Goal: Task Accomplishment & Management: Use online tool/utility

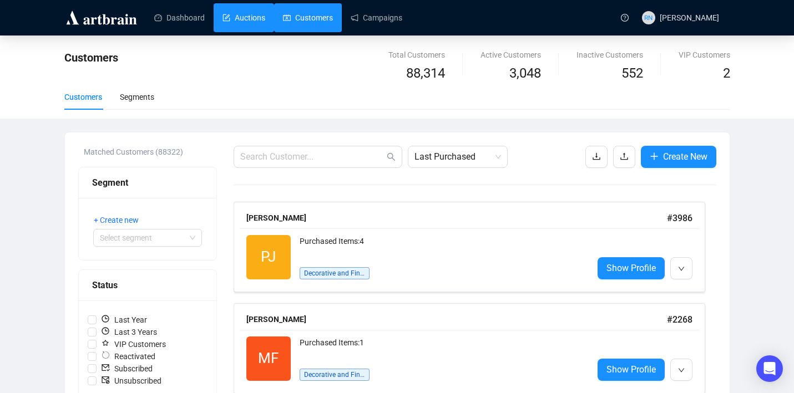
click at [247, 19] on link "Auctions" at bounding box center [243, 17] width 43 height 29
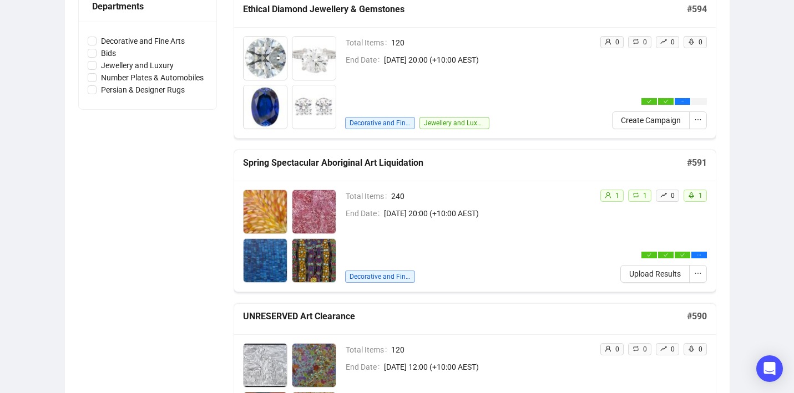
scroll to position [377, 0]
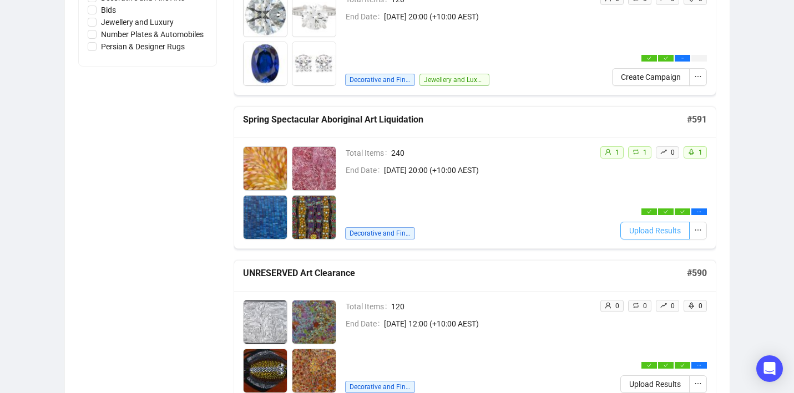
click at [655, 232] on span "Upload Results" at bounding box center [655, 231] width 52 height 12
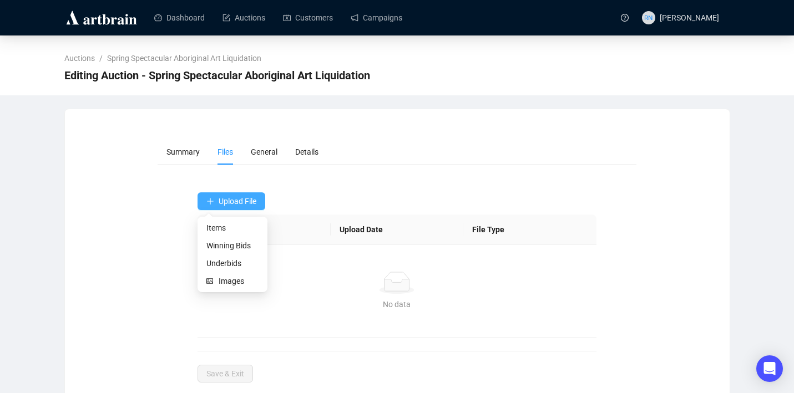
click at [243, 201] on span "Upload File" at bounding box center [238, 201] width 38 height 9
click at [236, 262] on span "Underbids" at bounding box center [232, 263] width 52 height 12
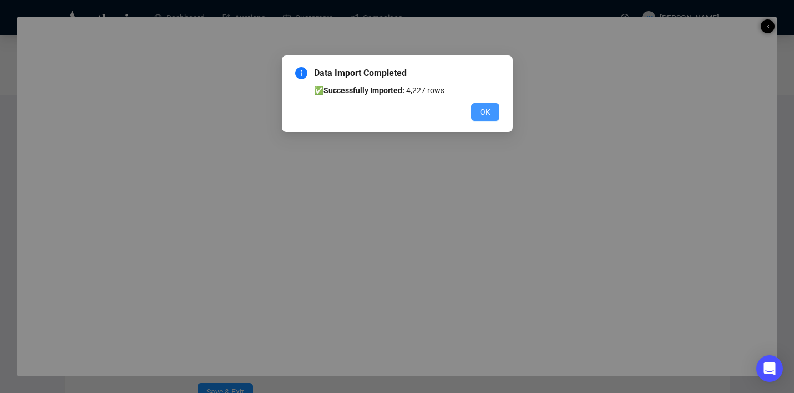
click at [489, 106] on span "OK" at bounding box center [485, 112] width 11 height 12
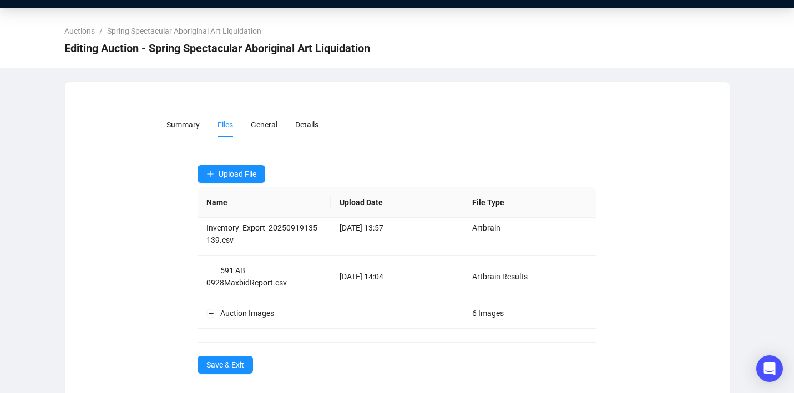
scroll to position [38, 0]
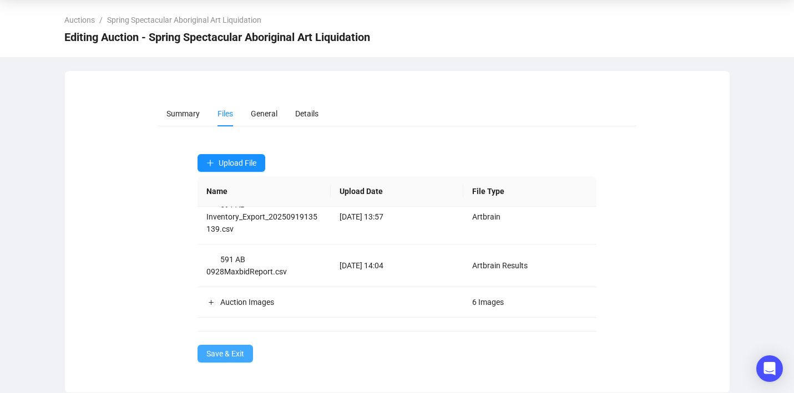
click at [229, 357] on span "Save & Exit" at bounding box center [225, 354] width 38 height 12
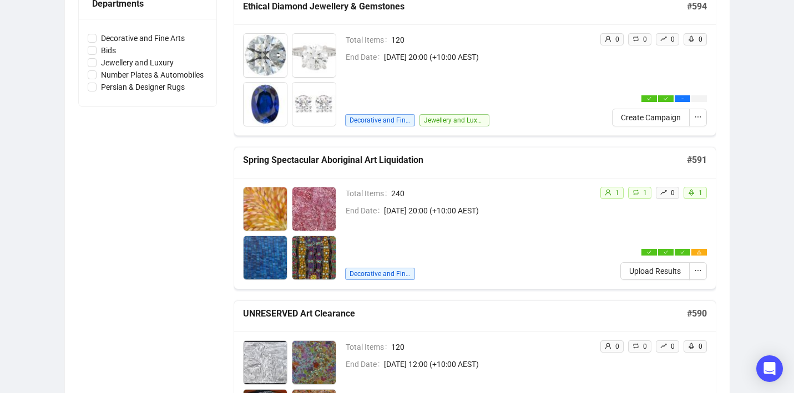
scroll to position [343, 0]
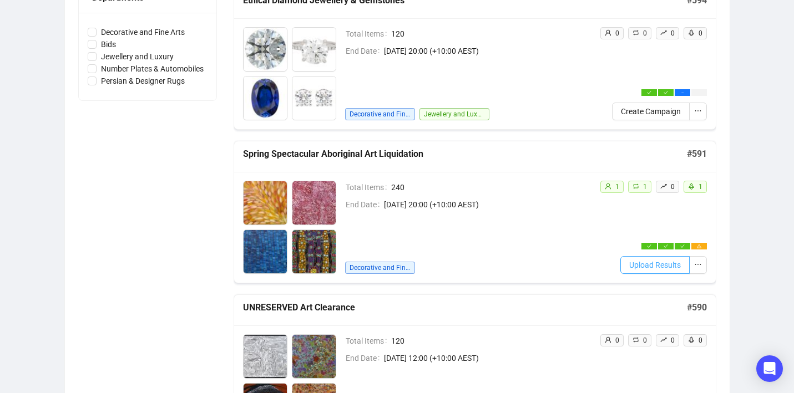
click at [653, 261] on span "Upload Results" at bounding box center [655, 265] width 52 height 12
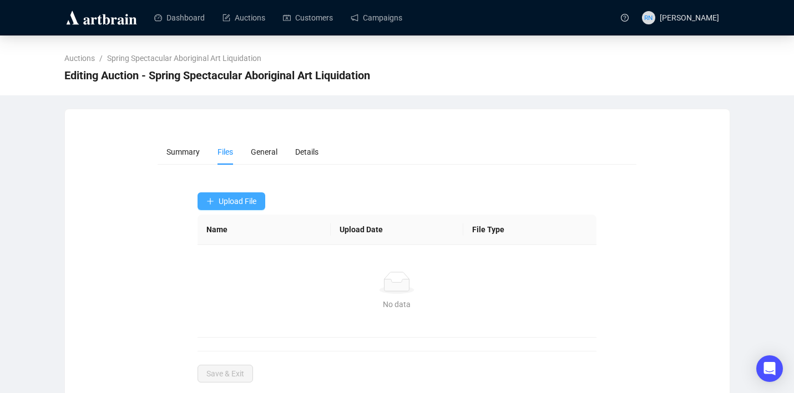
click at [231, 204] on span "Upload File" at bounding box center [238, 201] width 38 height 9
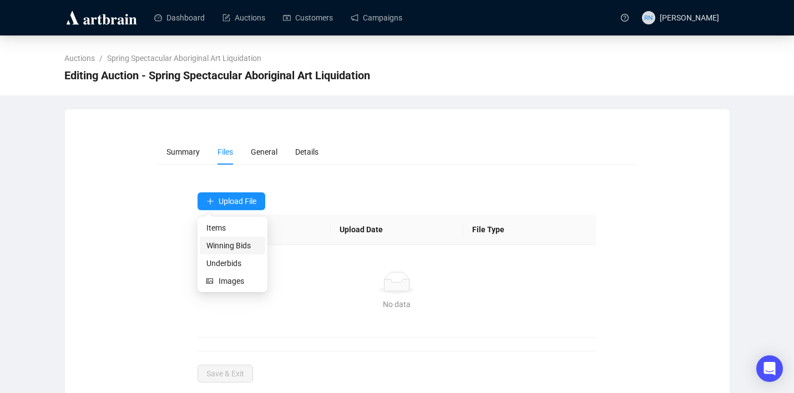
click at [233, 248] on span "Winning Bids" at bounding box center [232, 246] width 52 height 12
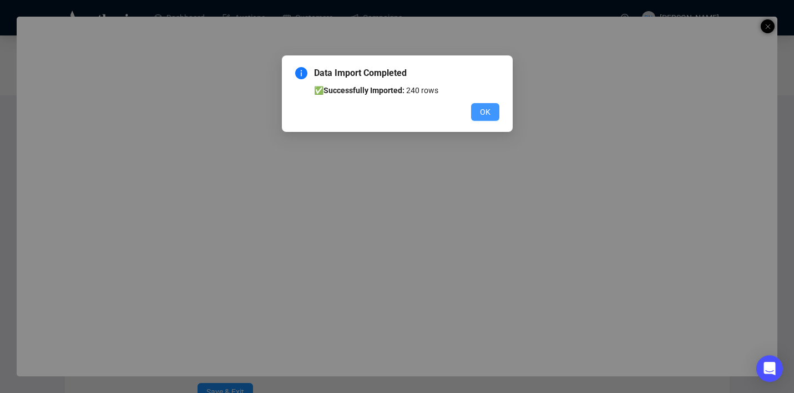
click at [481, 109] on span "OK" at bounding box center [485, 112] width 11 height 12
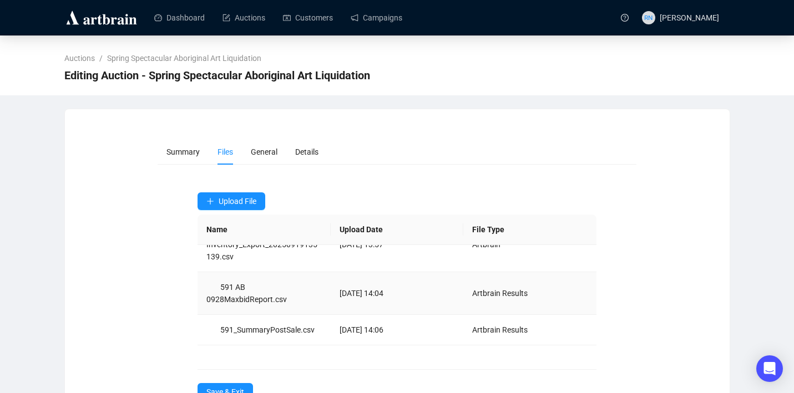
scroll to position [48, 0]
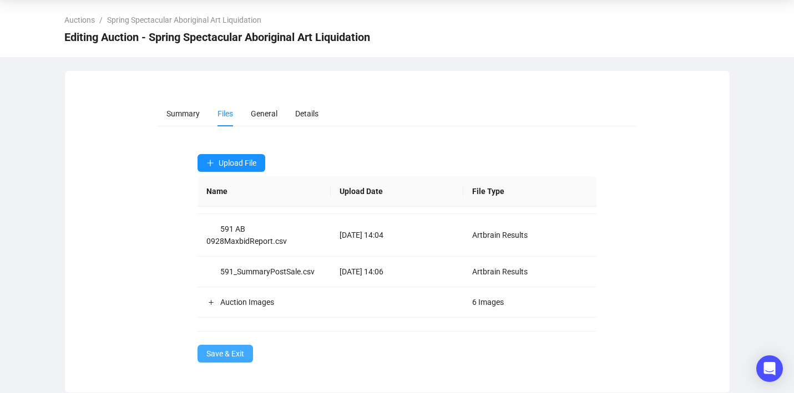
click at [237, 353] on span "Save & Exit" at bounding box center [225, 354] width 38 height 12
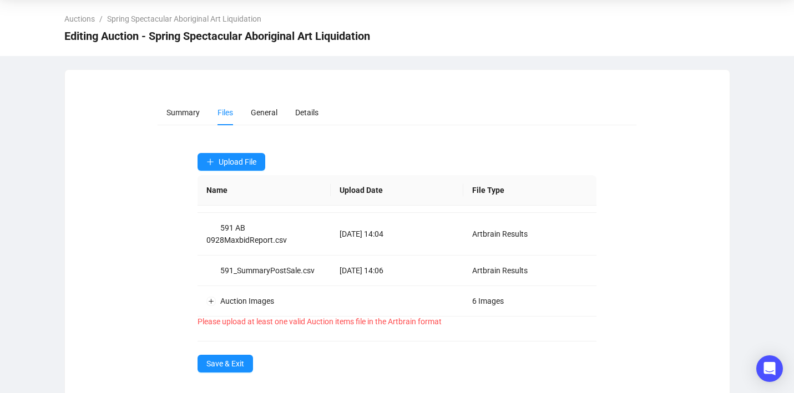
scroll to position [38, 0]
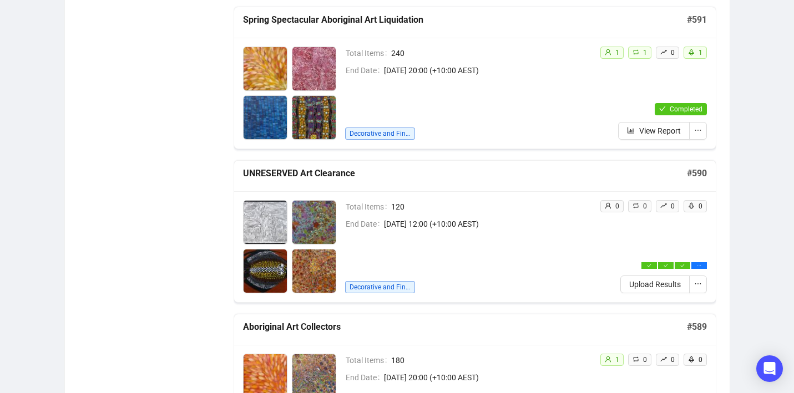
scroll to position [481, 0]
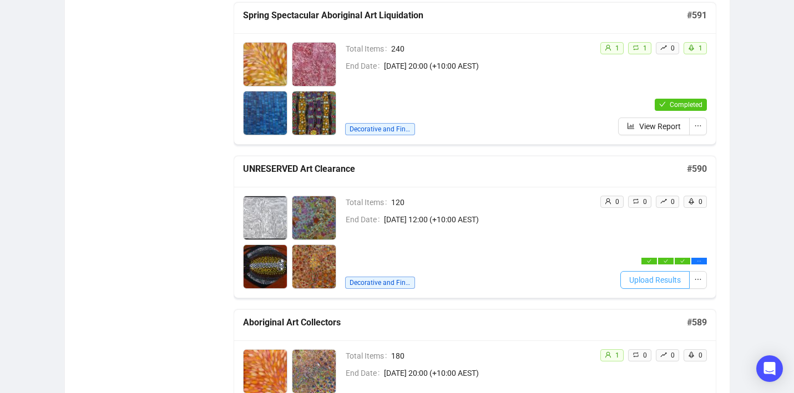
click at [654, 284] on span "Upload Results" at bounding box center [655, 280] width 52 height 12
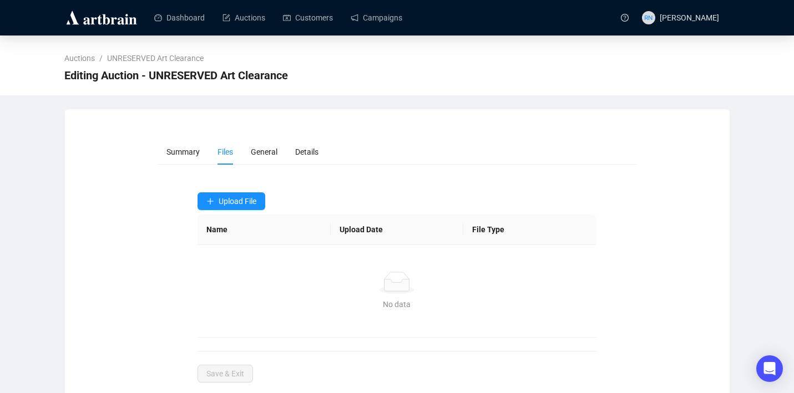
scroll to position [20, 0]
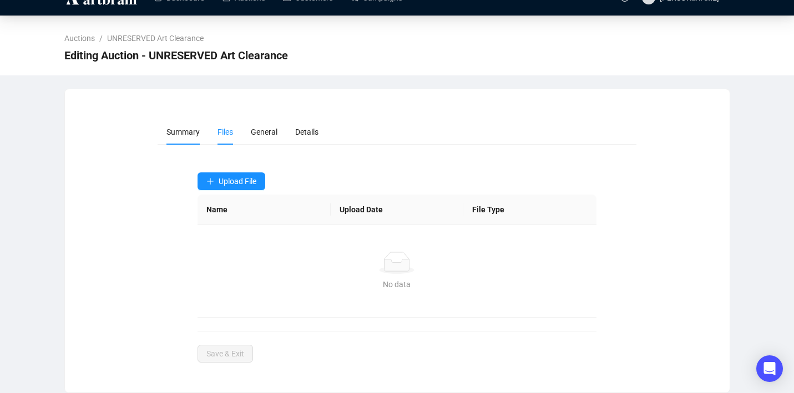
click at [186, 134] on span "Summary" at bounding box center [182, 132] width 33 height 9
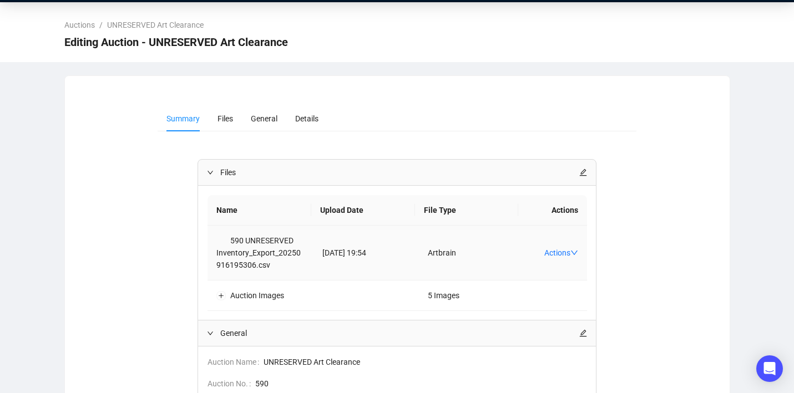
scroll to position [0, 0]
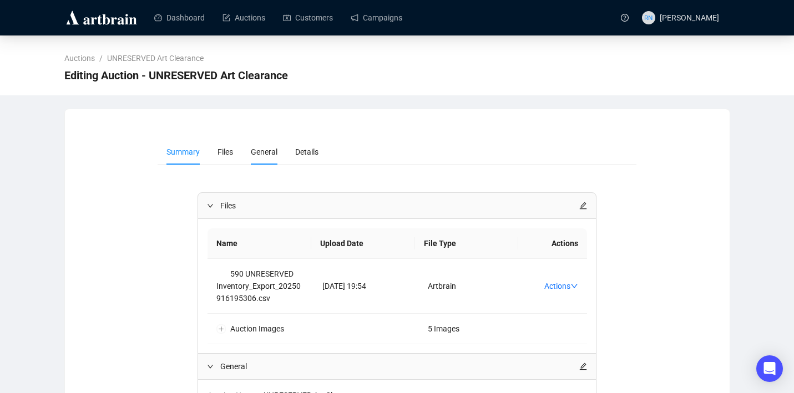
click at [277, 155] on span "General" at bounding box center [264, 152] width 27 height 9
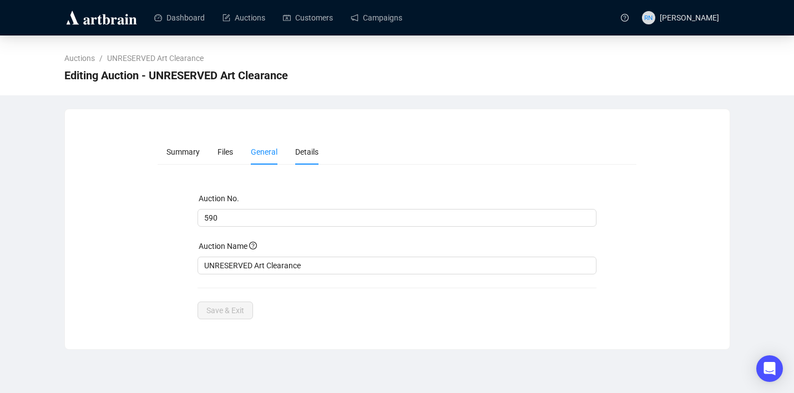
click at [312, 153] on span "Details" at bounding box center [306, 152] width 23 height 9
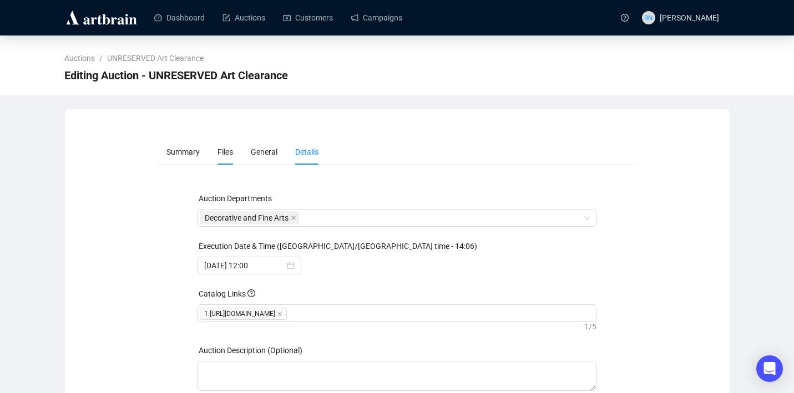
click at [222, 152] on span "Files" at bounding box center [225, 152] width 16 height 9
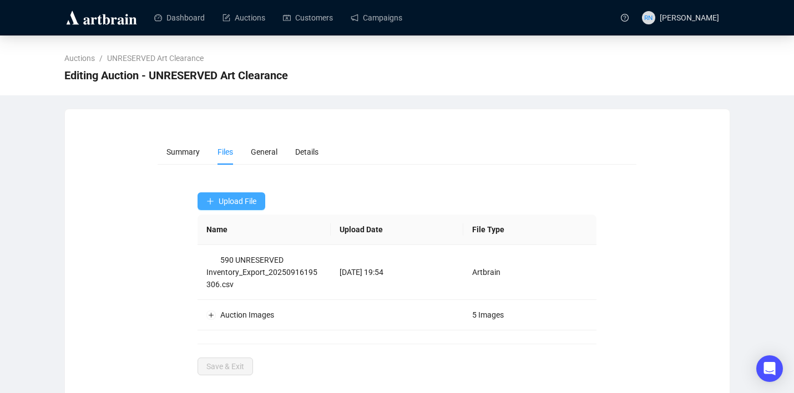
click at [251, 206] on span "Upload File" at bounding box center [238, 201] width 38 height 9
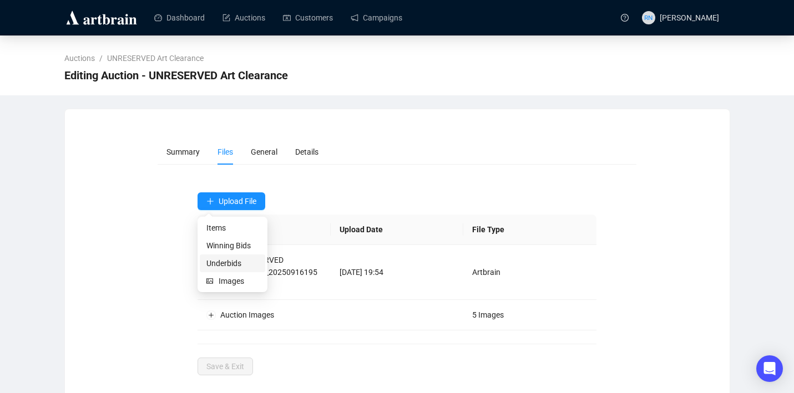
click at [239, 263] on span "Underbids" at bounding box center [232, 263] width 52 height 12
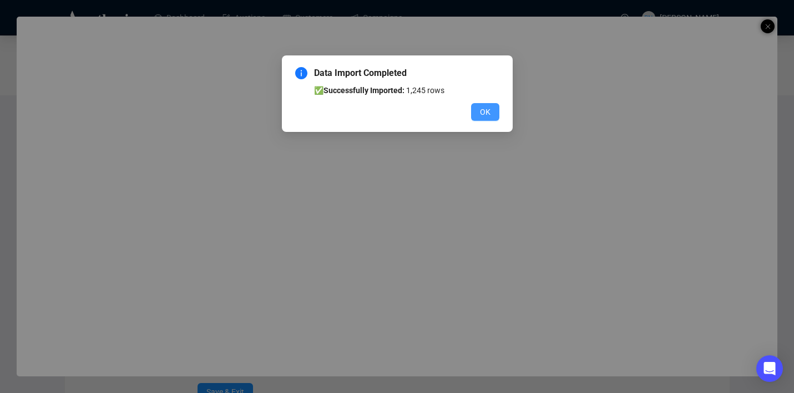
click at [487, 112] on span "OK" at bounding box center [485, 112] width 11 height 12
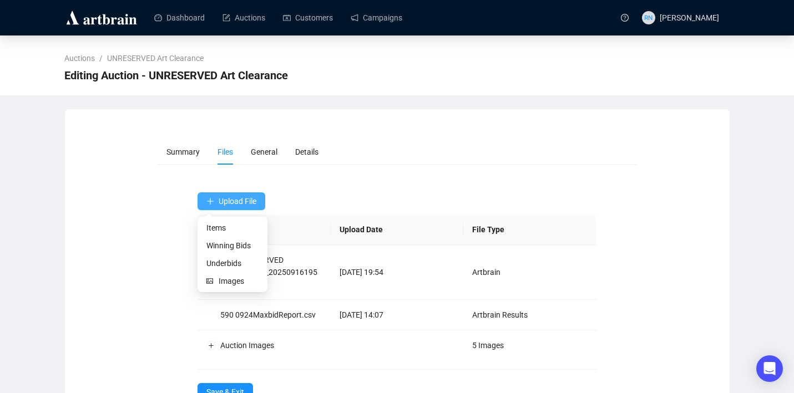
click at [235, 202] on span "Upload File" at bounding box center [238, 201] width 38 height 9
click at [235, 246] on span "Winning Bids" at bounding box center [232, 246] width 52 height 12
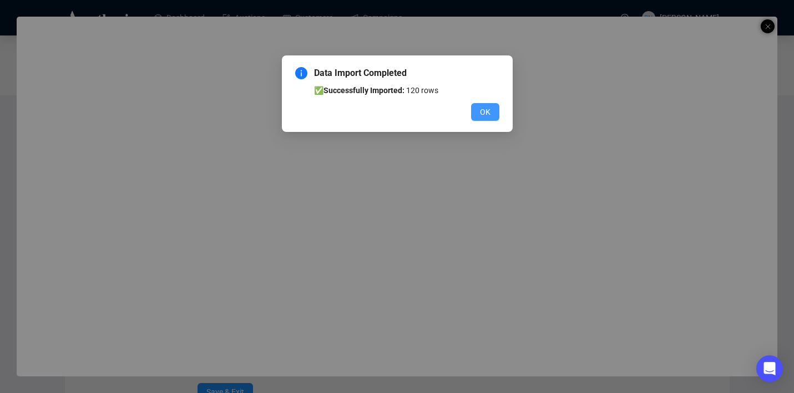
click at [483, 116] on span "OK" at bounding box center [485, 112] width 11 height 12
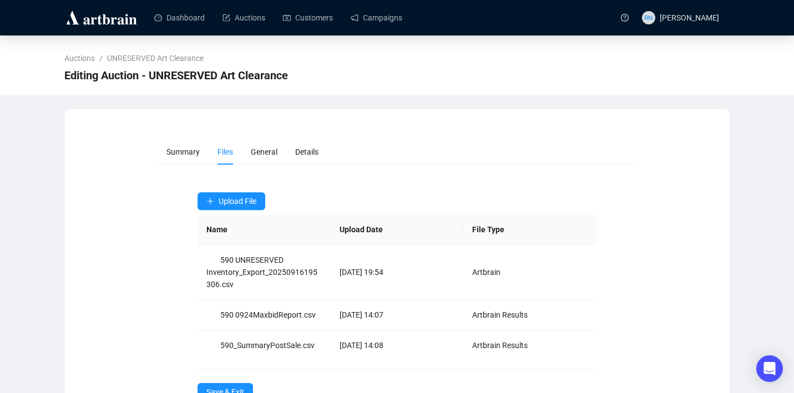
scroll to position [38, 0]
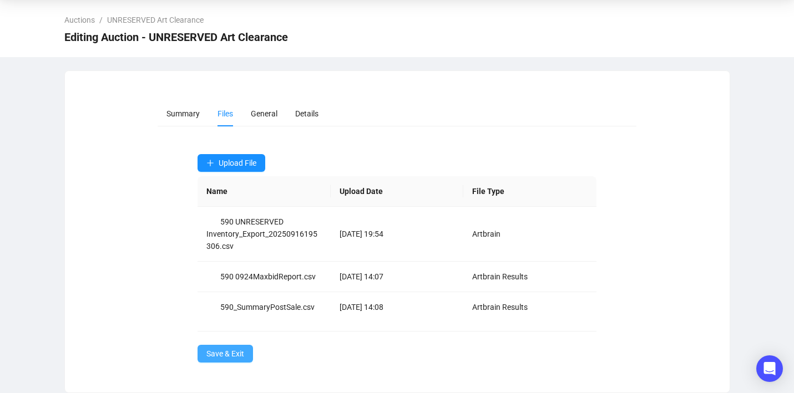
click at [232, 362] on button "Save & Exit" at bounding box center [224, 354] width 55 height 18
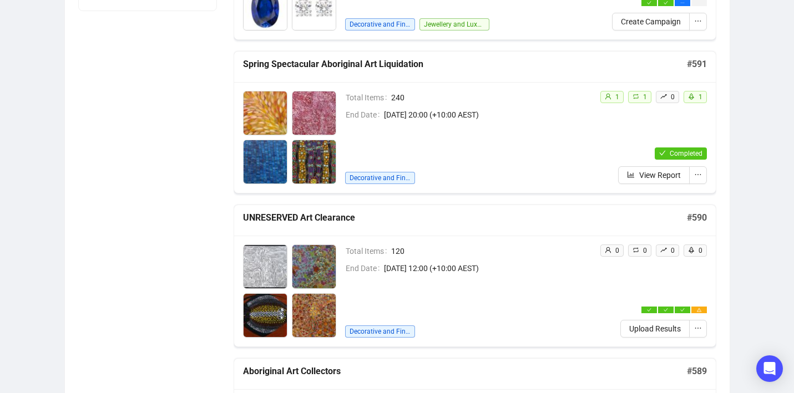
scroll to position [433, 0]
